Goal: Task Accomplishment & Management: Manage account settings

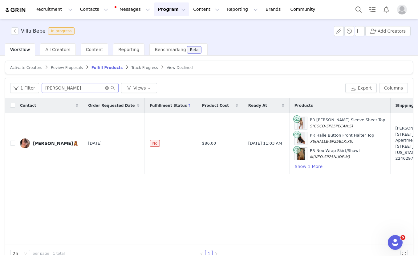
click at [105, 90] on icon "icon: close-circle" at bounding box center [107, 88] width 4 height 4
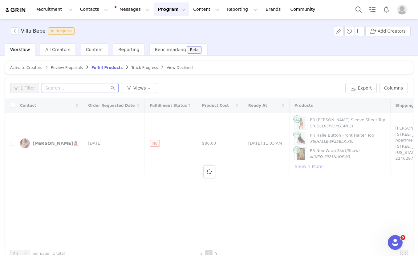
click at [143, 68] on span "Track Progress" at bounding box center [144, 68] width 26 height 4
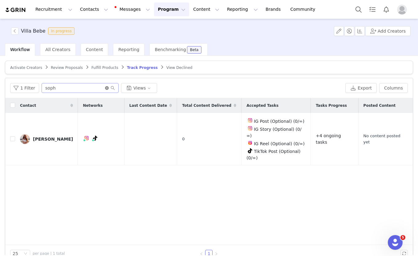
click at [106, 87] on icon "icon: close-circle" at bounding box center [107, 88] width 4 height 4
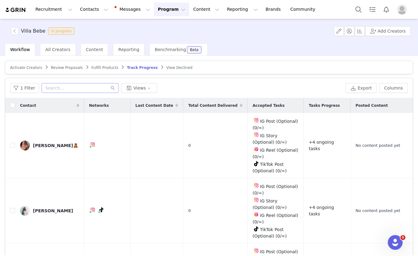
click at [110, 68] on span "Fulfill Products" at bounding box center [104, 68] width 27 height 4
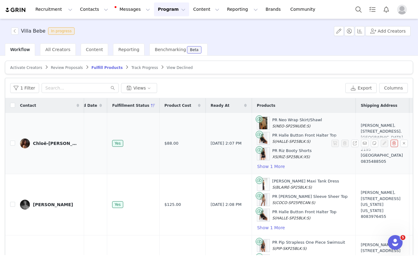
scroll to position [0, 40]
click at [270, 166] on button "Show 1 More" at bounding box center [270, 166] width 28 height 7
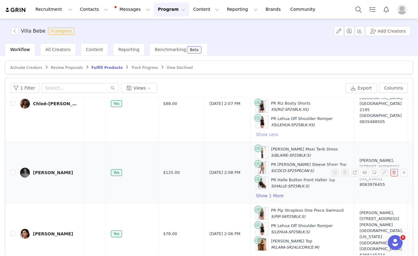
scroll to position [79, 40]
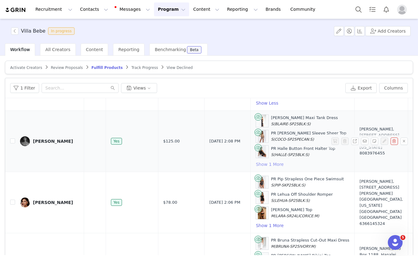
click at [256, 162] on button "Show 1 More" at bounding box center [270, 164] width 28 height 7
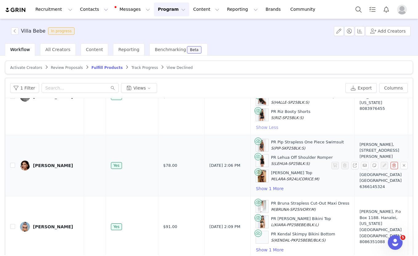
scroll to position [132, 40]
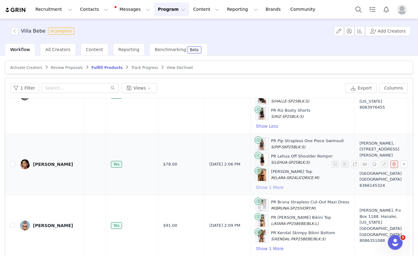
click at [261, 188] on button "Show 1 More" at bounding box center [270, 187] width 28 height 7
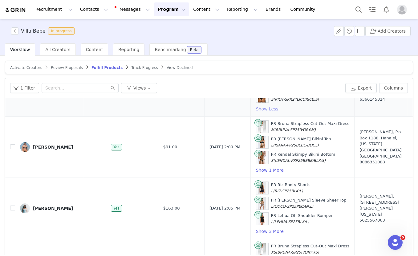
scroll to position [227, 40]
click at [256, 170] on button "Show 1 More" at bounding box center [270, 169] width 28 height 7
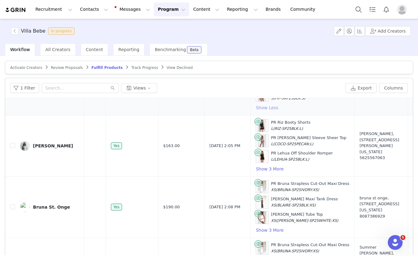
scroll to position [307, 40]
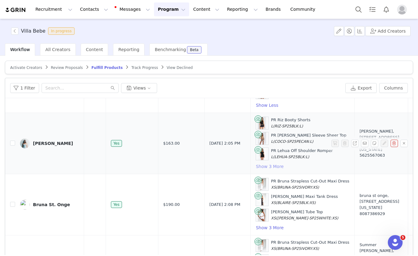
click at [263, 167] on button "Show 3 More" at bounding box center [270, 166] width 28 height 7
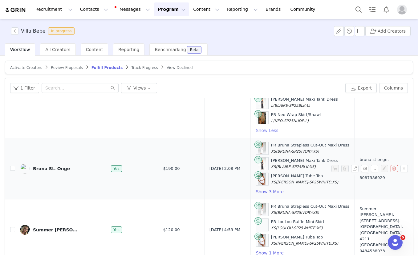
scroll to position [388, 40]
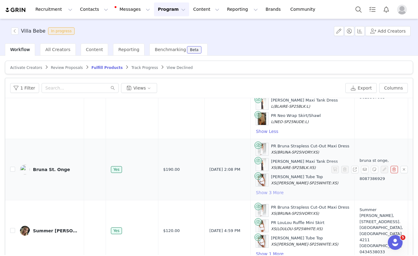
click at [264, 191] on button "Show 3 More" at bounding box center [270, 192] width 28 height 7
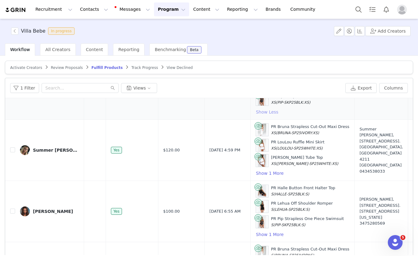
scroll to position [524, 40]
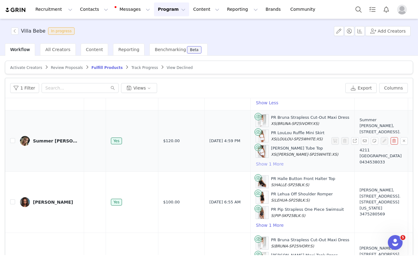
click at [256, 165] on button "Show 1 More" at bounding box center [270, 163] width 28 height 7
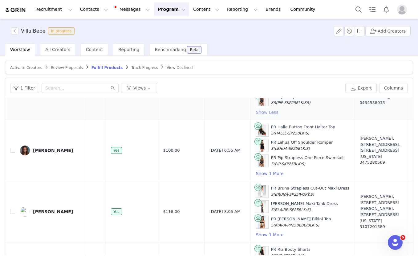
scroll to position [595, 40]
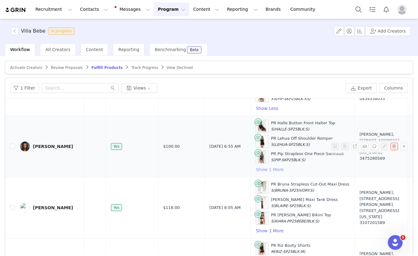
click at [256, 171] on button "Show 1 More" at bounding box center [270, 169] width 28 height 7
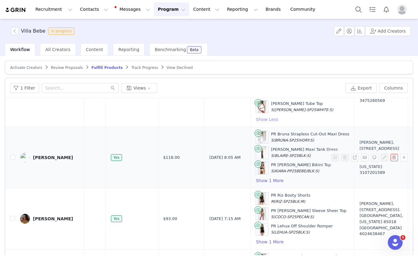
scroll to position [662, 40]
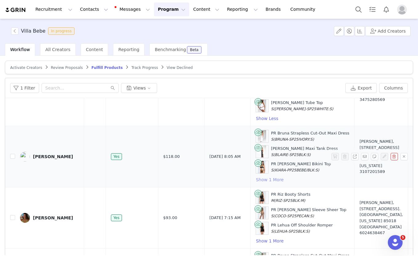
click at [262, 180] on button "Show 1 More" at bounding box center [270, 179] width 28 height 7
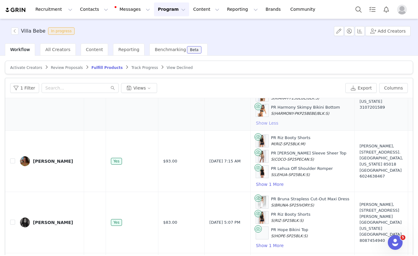
scroll to position [762, 40]
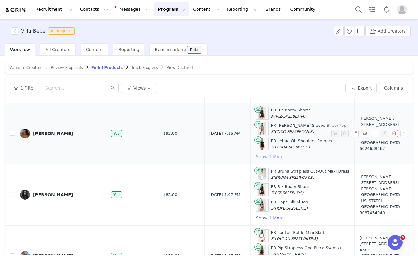
click at [256, 156] on button "Show 1 More" at bounding box center [270, 156] width 28 height 7
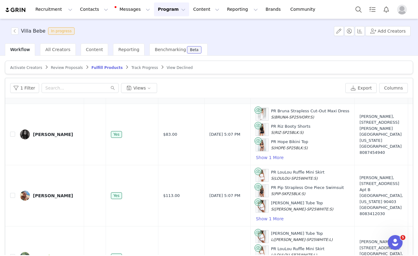
scroll to position [840, 40]
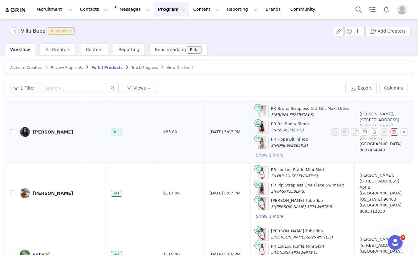
click at [259, 155] on button "Show 1 More" at bounding box center [270, 155] width 28 height 7
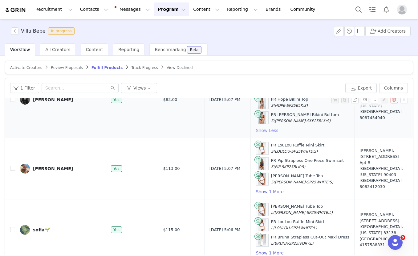
scroll to position [881, 40]
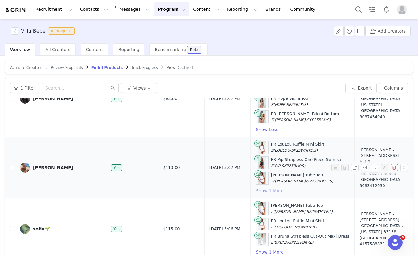
click at [256, 192] on button "Show 1 More" at bounding box center [270, 190] width 28 height 7
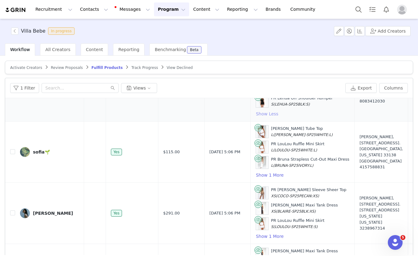
scroll to position [974, 40]
click at [266, 176] on button "Show 1 More" at bounding box center [270, 174] width 28 height 7
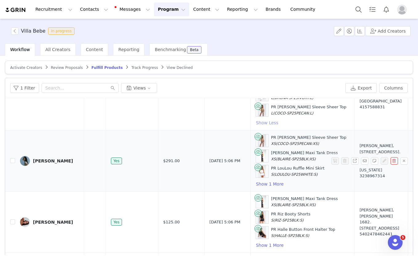
scroll to position [1044, 40]
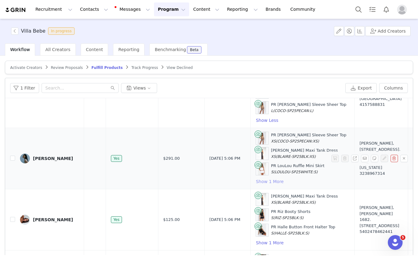
click at [261, 179] on button "Show 1 More" at bounding box center [270, 181] width 28 height 7
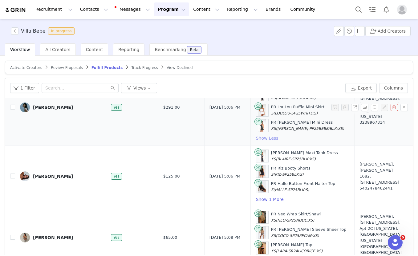
scroll to position [1108, 40]
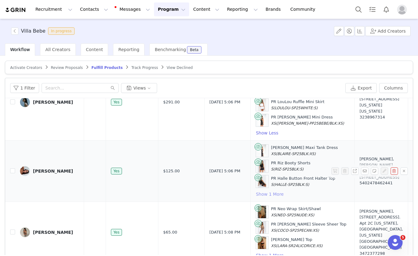
click at [256, 194] on button "Show 1 More" at bounding box center [270, 194] width 28 height 7
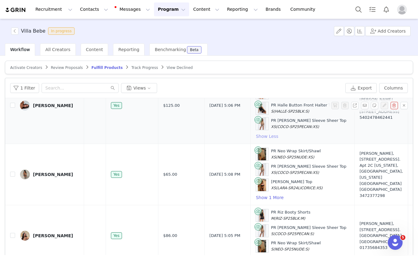
scroll to position [1181, 40]
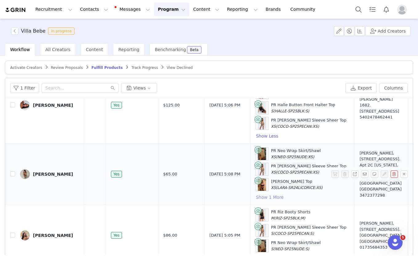
click at [264, 199] on button "Show 1 More" at bounding box center [270, 197] width 28 height 7
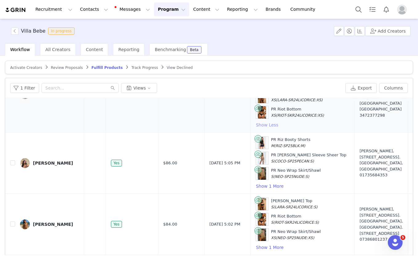
scroll to position [1269, 40]
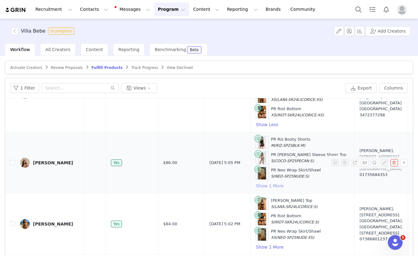
click at [258, 186] on button "Show 1 More" at bounding box center [270, 185] width 28 height 7
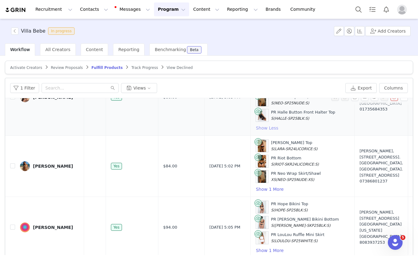
scroll to position [1346, 40]
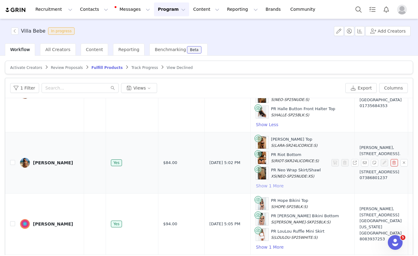
click at [256, 184] on button "Show 1 More" at bounding box center [270, 185] width 28 height 7
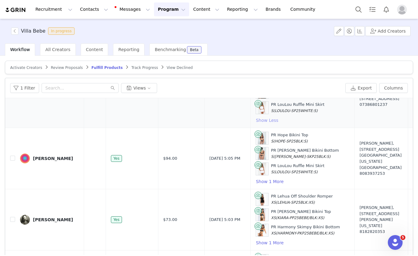
scroll to position [1429, 40]
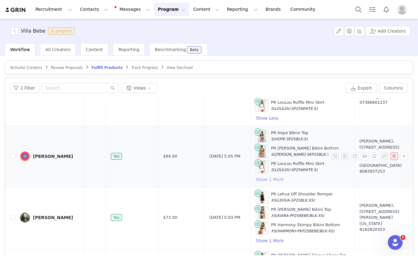
click at [260, 180] on button "Show 1 More" at bounding box center [270, 179] width 28 height 7
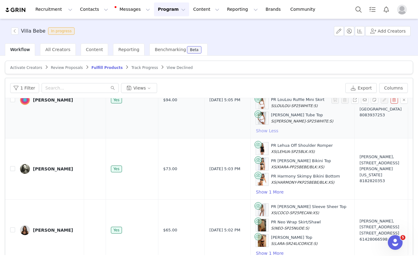
scroll to position [1496, 40]
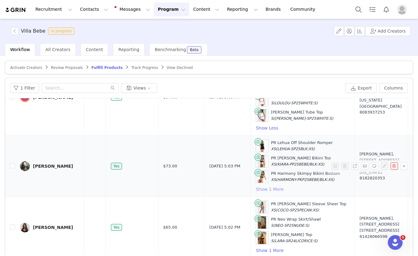
click at [256, 189] on button "Show 1 More" at bounding box center [270, 189] width 28 height 7
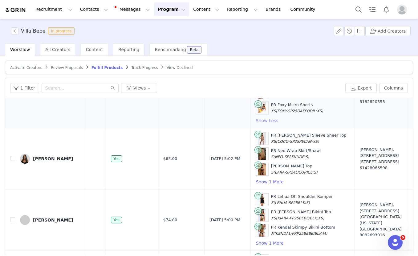
scroll to position [1583, 40]
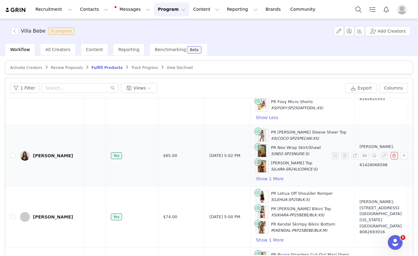
click at [250, 184] on td "PR [PERSON_NAME] Sleeve Sheer Top XS (COCO-SP25PECAN:XS) PR Neo Wrap Skirt/Shaw…" at bounding box center [302, 155] width 104 height 61
click at [256, 179] on button "Show 1 More" at bounding box center [270, 178] width 28 height 7
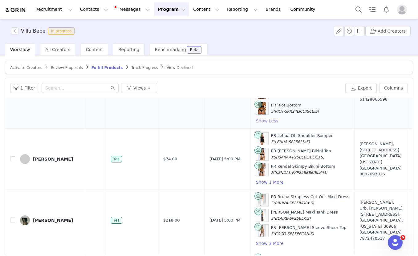
scroll to position [1664, 40]
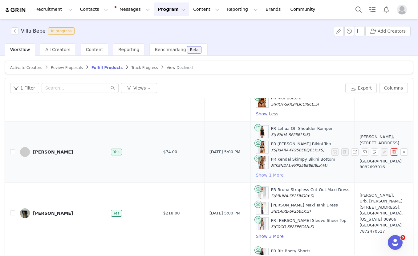
click at [256, 177] on button "Show 1 More" at bounding box center [270, 175] width 28 height 7
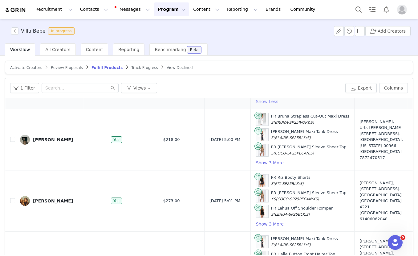
scroll to position [1754, 40]
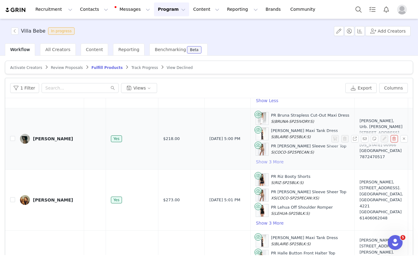
click at [266, 162] on button "Show 3 More" at bounding box center [270, 161] width 28 height 7
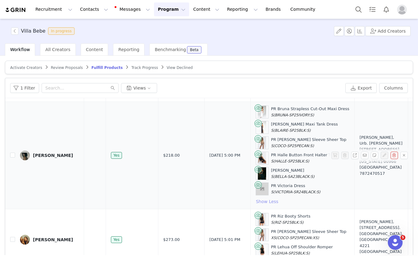
scroll to position [1830, 40]
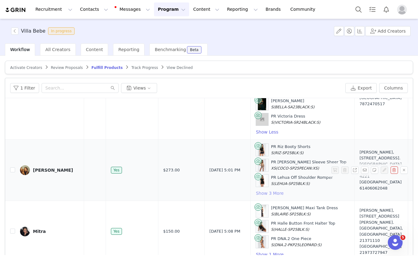
click at [256, 193] on button "Show 3 More" at bounding box center [270, 193] width 28 height 7
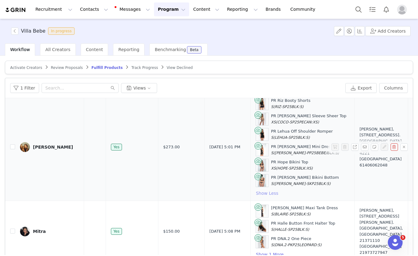
scroll to position [29, 0]
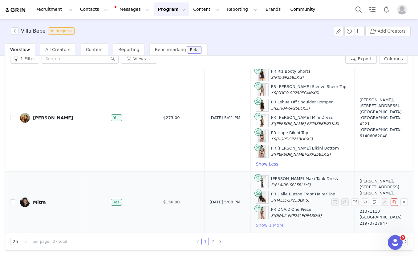
click at [263, 225] on button "Show 1 More" at bounding box center [270, 225] width 28 height 7
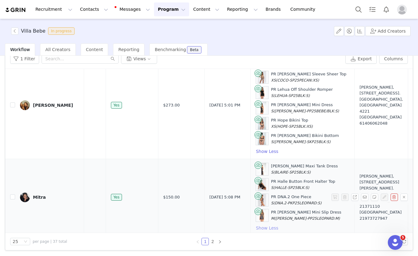
scroll to position [1891, 40]
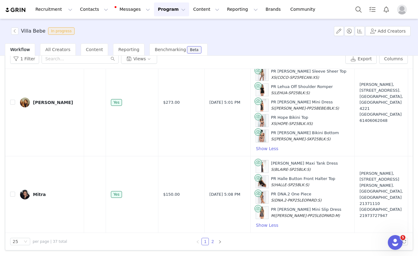
click at [213, 240] on link "2" at bounding box center [212, 241] width 7 height 7
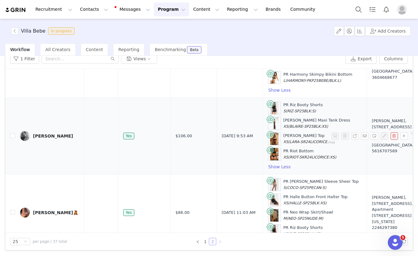
scroll to position [910, 27]
